Goal: Find specific page/section: Find specific page/section

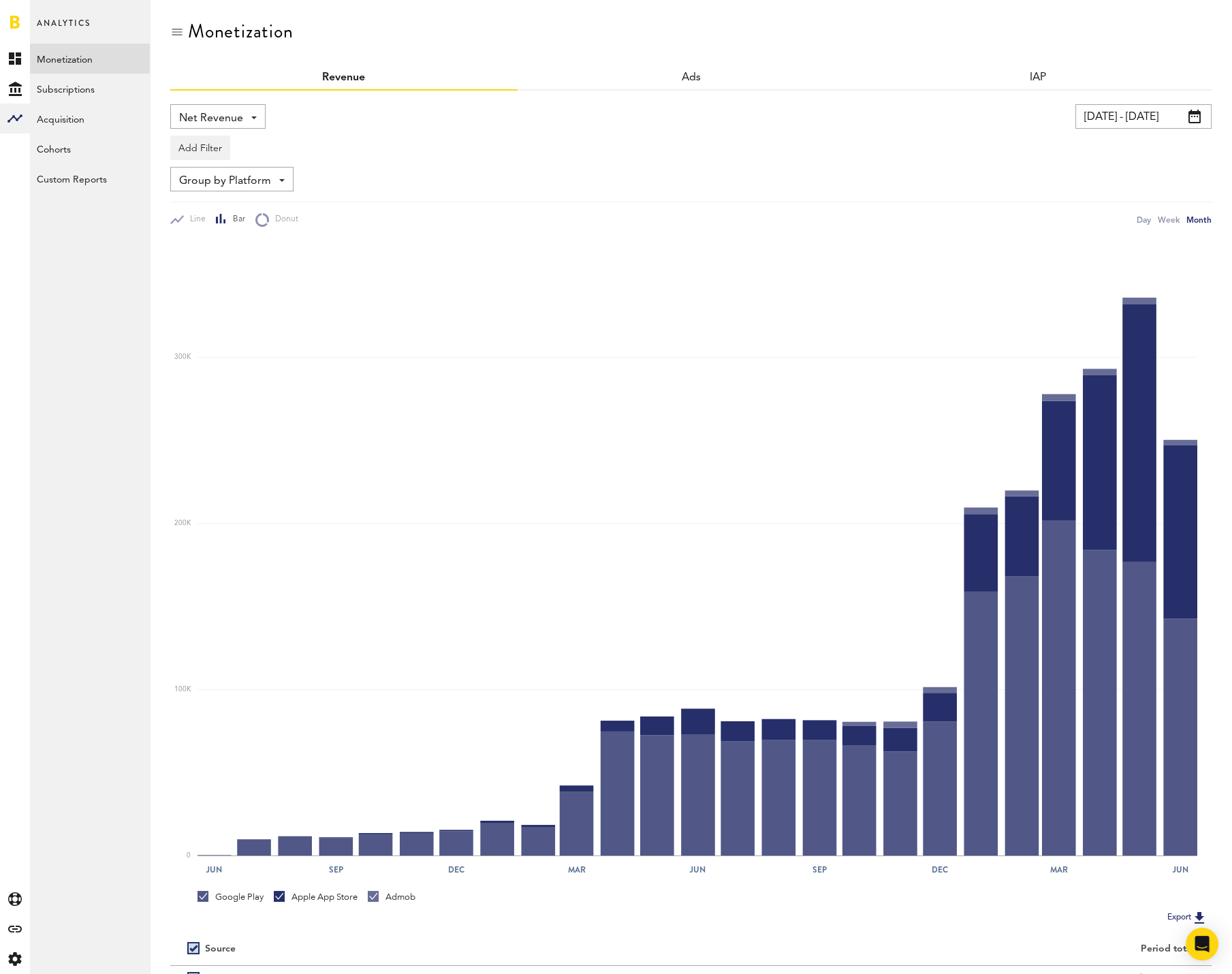
click at [254, 117] on span at bounding box center [254, 118] width 5 height 3
click at [314, 155] on div "Add Filter Platforms Apps" at bounding box center [691, 144] width 1041 height 31
click at [254, 181] on span "Group by Platform" at bounding box center [225, 181] width 92 height 23
click at [332, 156] on div "Add Filter Platforms Apps" at bounding box center [691, 144] width 1041 height 31
click at [222, 94] on div "Net Revenue Net Revenue Gross Revenue Profit [DATE] - [DATE] Last 30 days Last …" at bounding box center [691, 577] width 1041 height 974
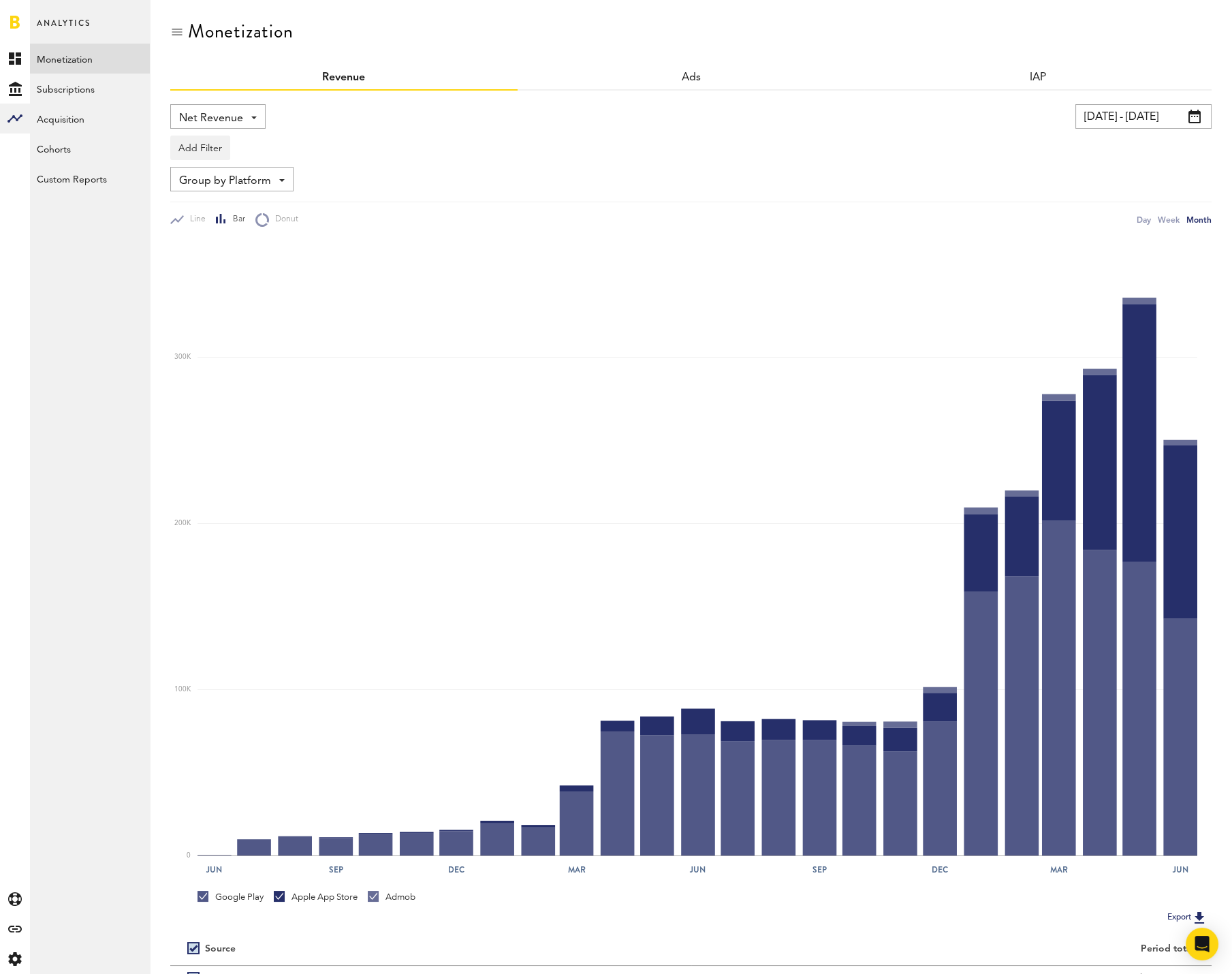
click at [224, 102] on div "Net Revenue Net Revenue Gross Revenue Profit [DATE] - [DATE] Last 30 days Last …" at bounding box center [691, 577] width 1041 height 974
click at [684, 70] on div "Ads" at bounding box center [691, 79] width 347 height 25
click at [686, 76] on link "Ads" at bounding box center [691, 78] width 20 height 11
